Goal: Book appointment/travel/reservation

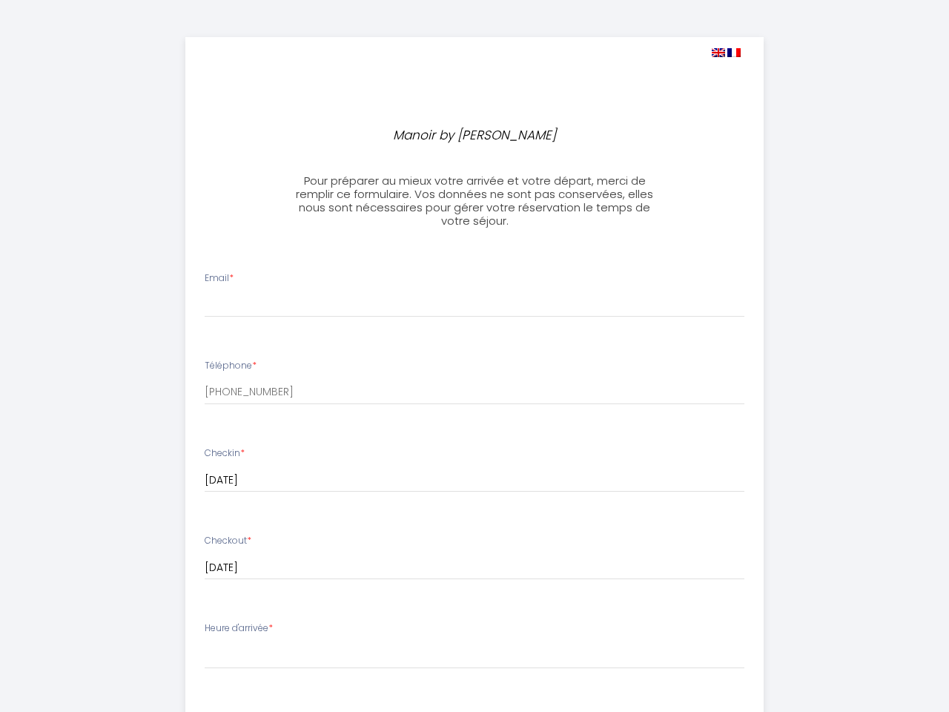
select select
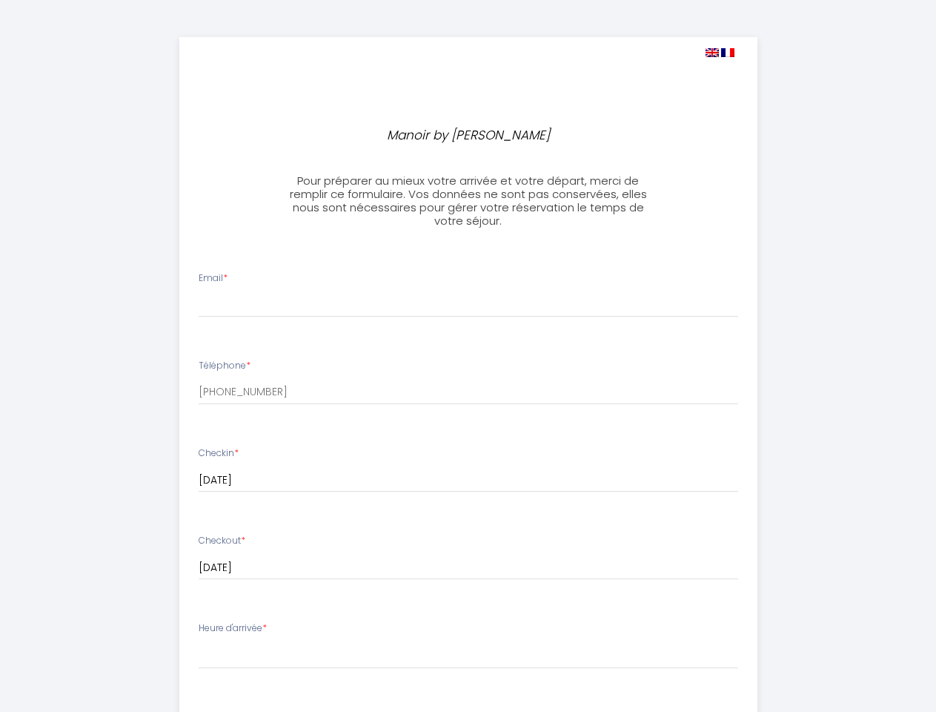
click at [712, 53] on img at bounding box center [712, 52] width 13 height 9
select select
click at [728, 53] on img at bounding box center [727, 52] width 13 height 9
select select
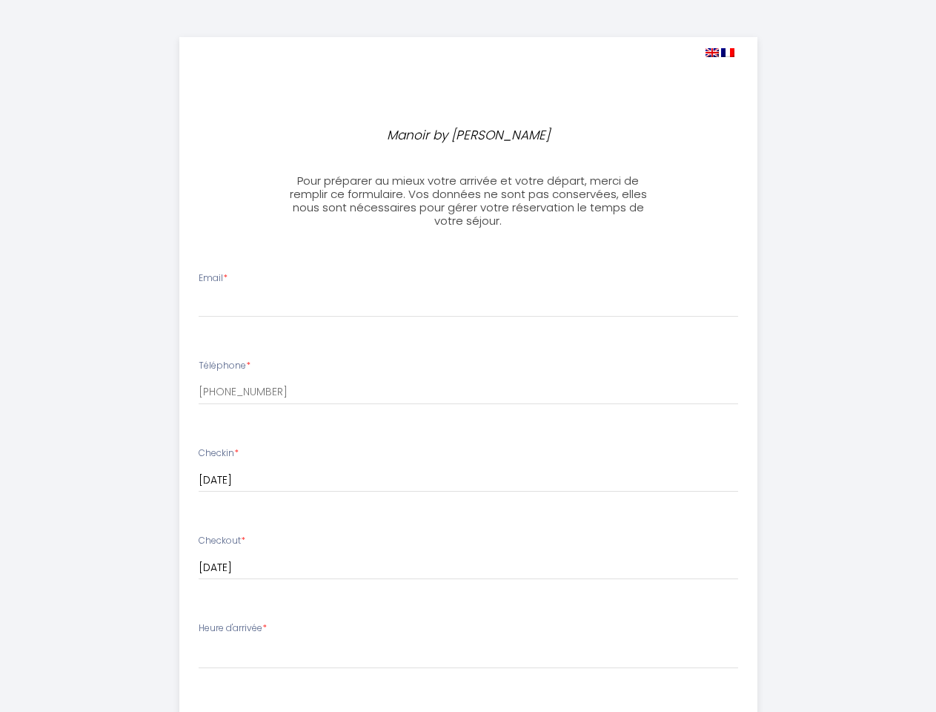
select select
click at [469, 480] on input "[DATE]" at bounding box center [469, 480] width 540 height 19
click at [469, 568] on input "[DATE]" at bounding box center [469, 567] width 540 height 19
